Goal: Transaction & Acquisition: Purchase product/service

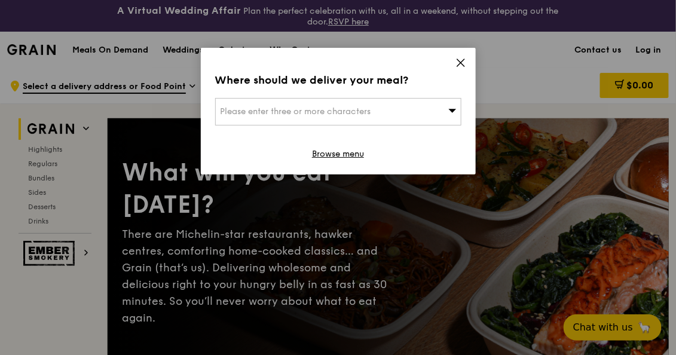
click at [461, 63] on icon at bounding box center [460, 62] width 11 height 11
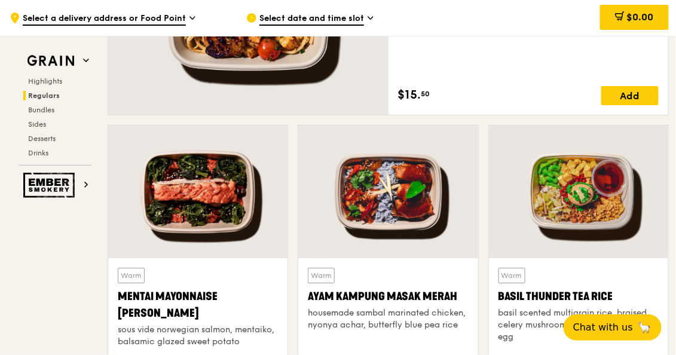
scroll to position [1135, 0]
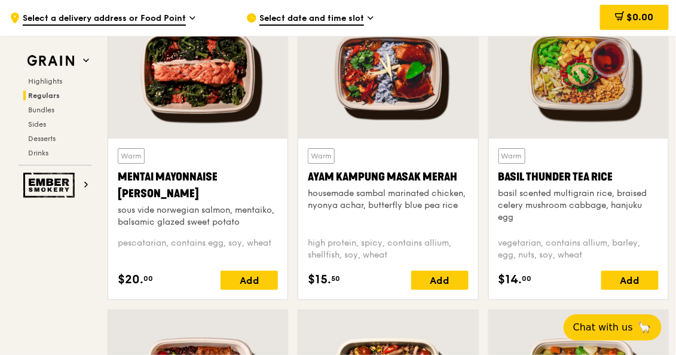
click at [258, 105] on div at bounding box center [197, 72] width 179 height 133
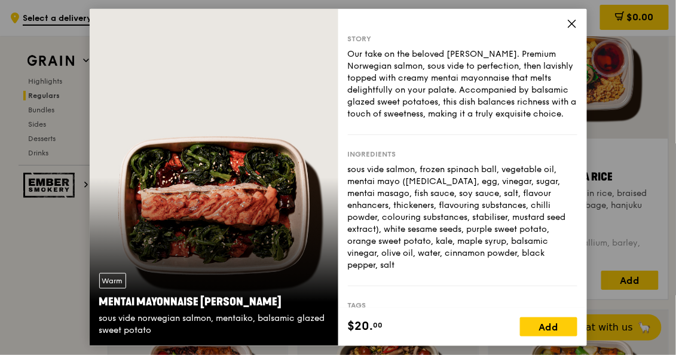
click at [568, 22] on icon at bounding box center [572, 24] width 11 height 11
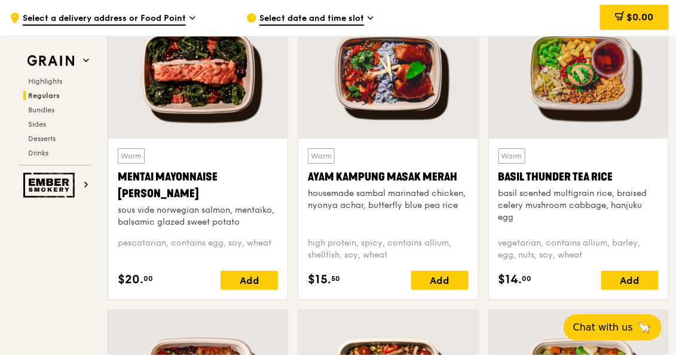
click at [405, 103] on div at bounding box center [387, 72] width 179 height 133
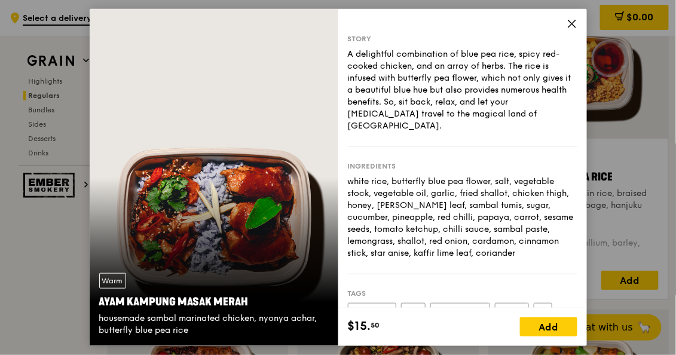
click at [570, 23] on icon at bounding box center [572, 24] width 11 height 11
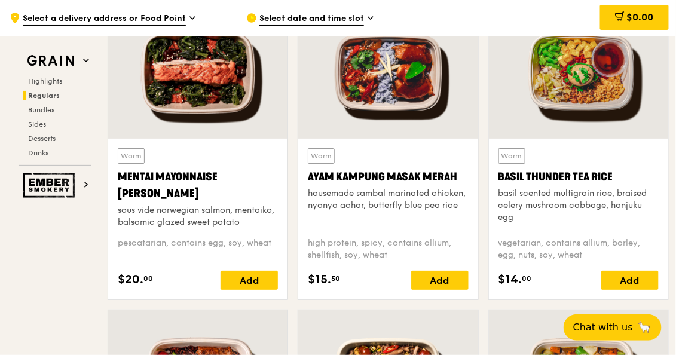
click at [562, 186] on div "Warm Basil Thunder Tea [PERSON_NAME] scented multigrain rice, braised celery mu…" at bounding box center [578, 187] width 160 height 79
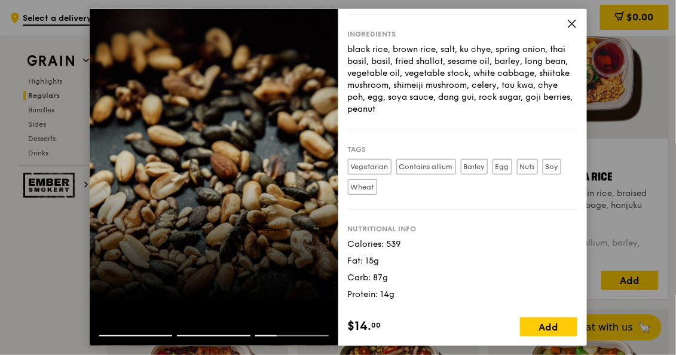
scroll to position [0, 0]
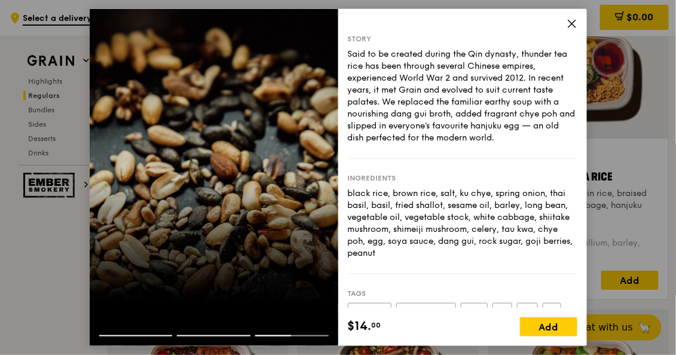
click at [573, 26] on icon at bounding box center [572, 24] width 11 height 11
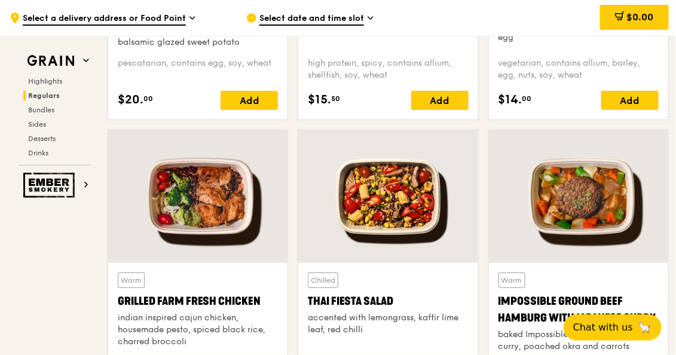
scroll to position [1375, 0]
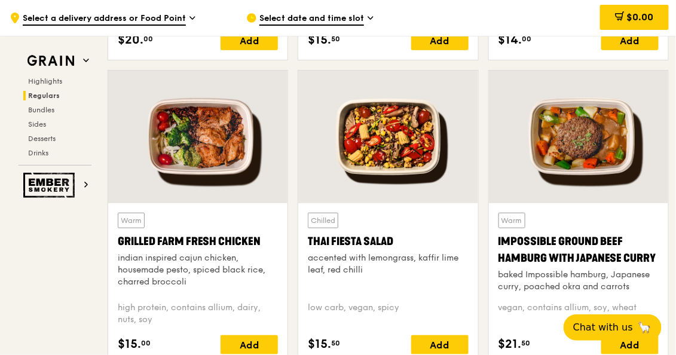
click at [250, 151] on div at bounding box center [197, 137] width 179 height 133
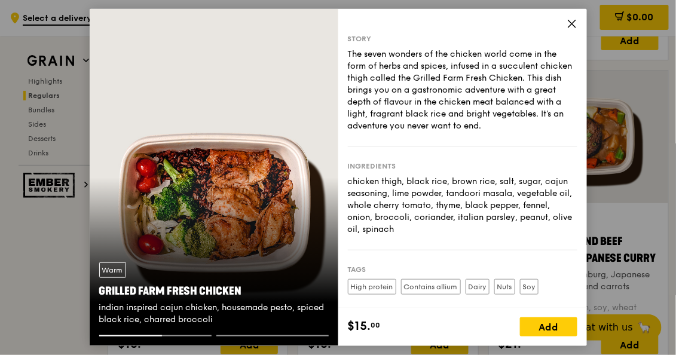
scroll to position [100, 0]
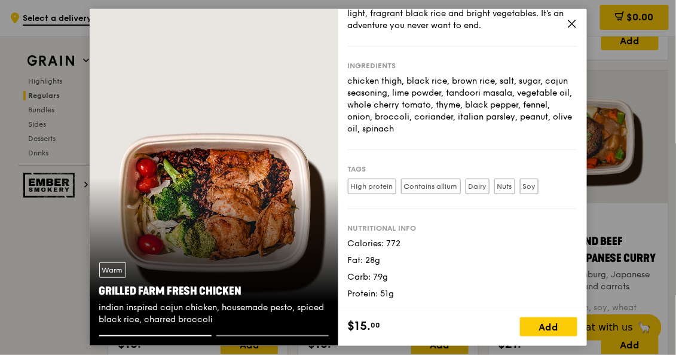
click at [570, 24] on icon at bounding box center [572, 24] width 11 height 11
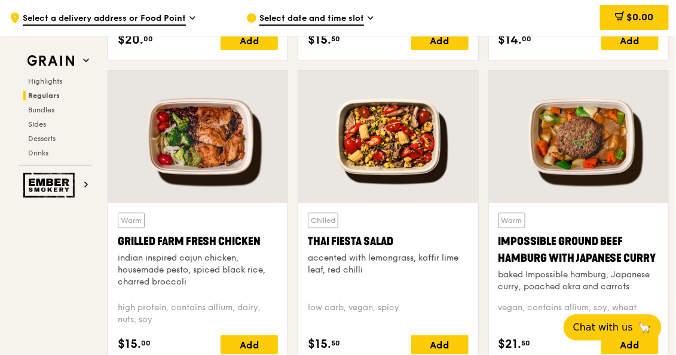
click at [461, 139] on div at bounding box center [387, 137] width 179 height 133
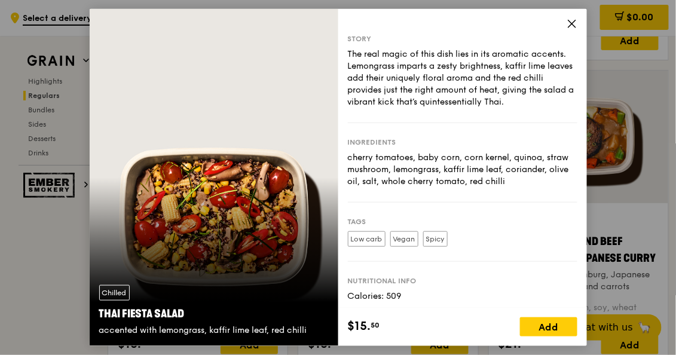
click at [568, 24] on icon at bounding box center [572, 24] width 11 height 11
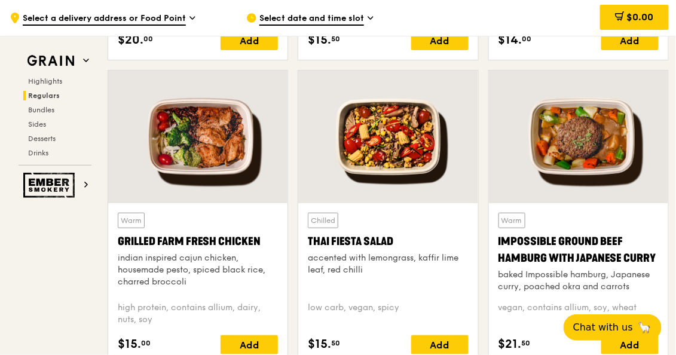
scroll to position [1435, 0]
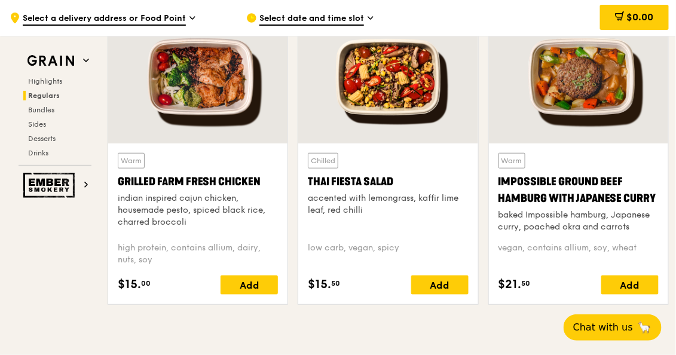
click at [543, 70] on div at bounding box center [578, 77] width 179 height 133
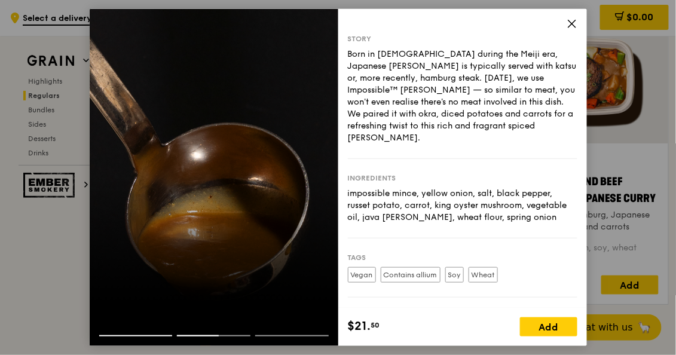
click at [576, 27] on icon at bounding box center [572, 24] width 11 height 11
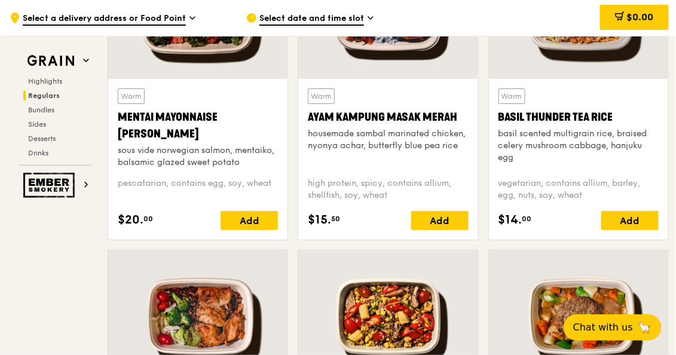
scroll to position [1075, 0]
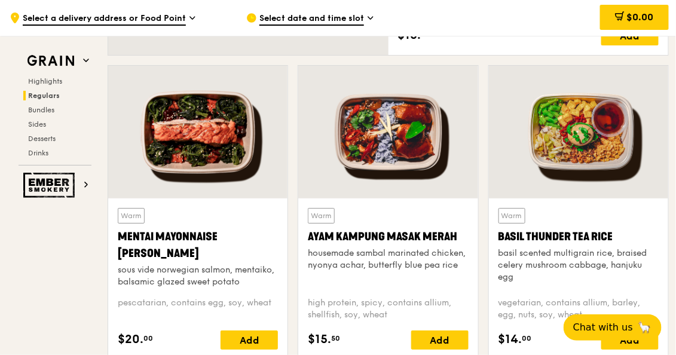
click at [543, 151] on div at bounding box center [578, 132] width 179 height 133
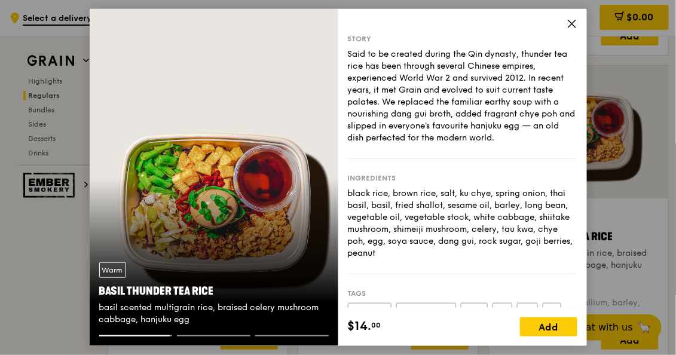
click at [567, 25] on icon at bounding box center [572, 24] width 11 height 11
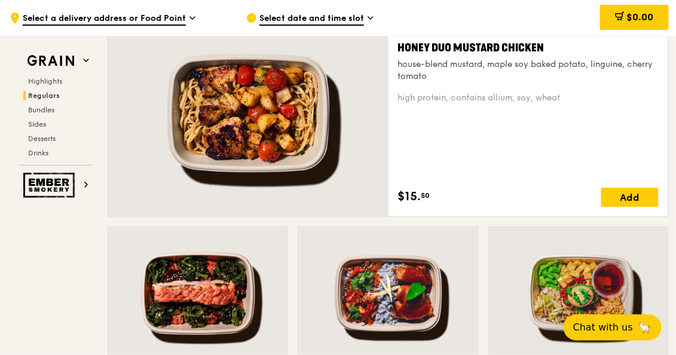
scroll to position [897, 0]
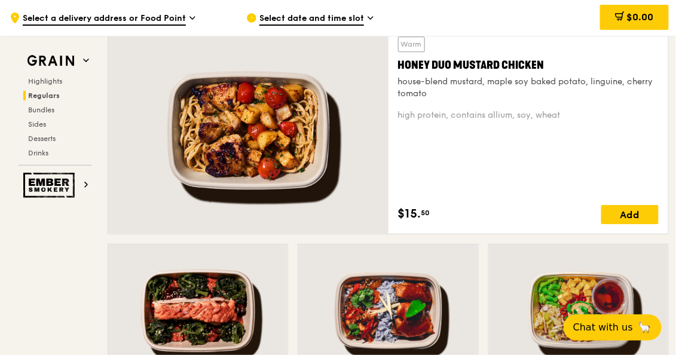
click at [246, 137] on div at bounding box center [248, 130] width 280 height 207
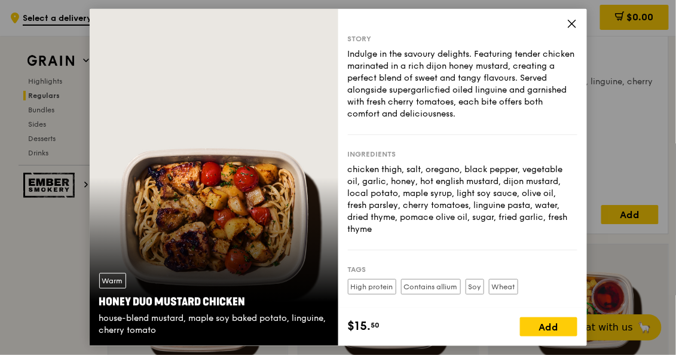
click at [576, 23] on icon at bounding box center [572, 24] width 11 height 11
